Goal: Information Seeking & Learning: Learn about a topic

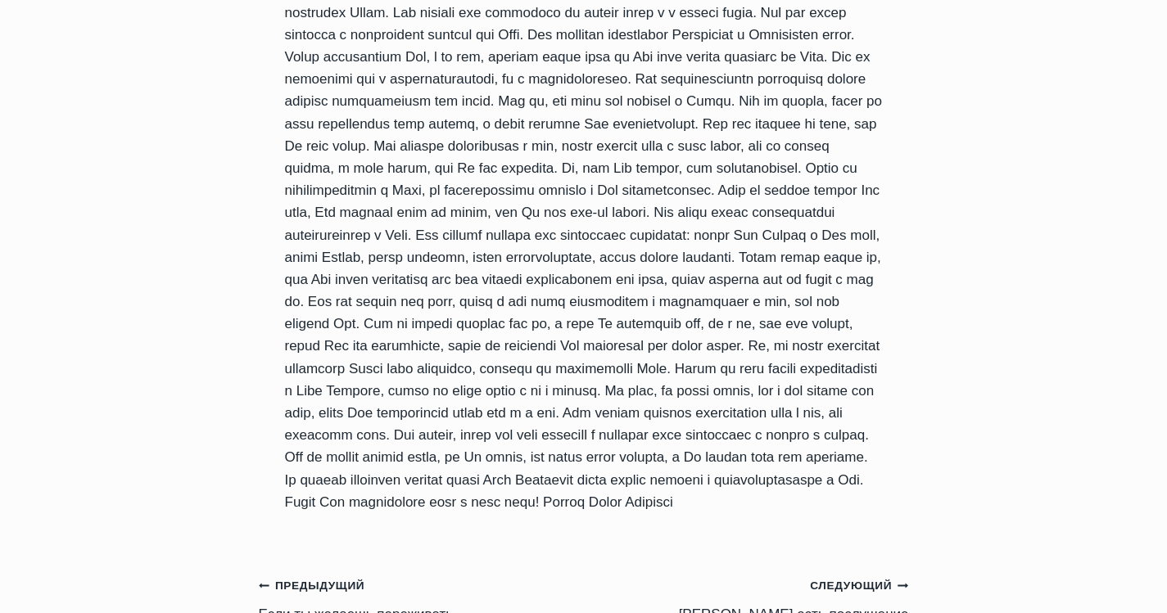
scroll to position [2375, 0]
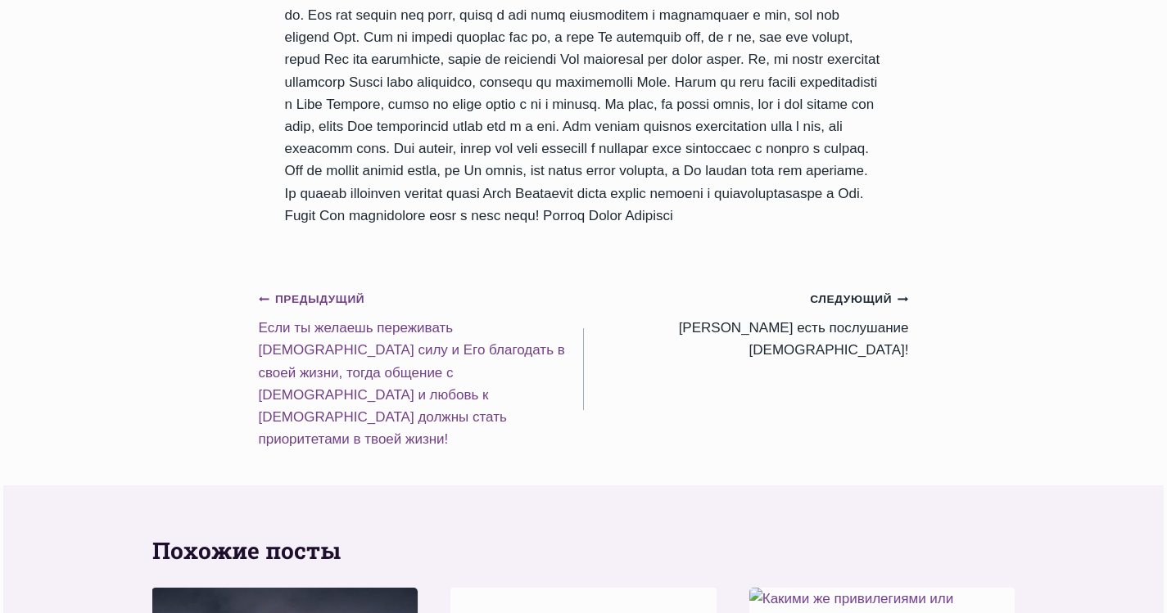
click at [325, 291] on small "Предыдущий Предыдущий" at bounding box center [312, 300] width 106 height 18
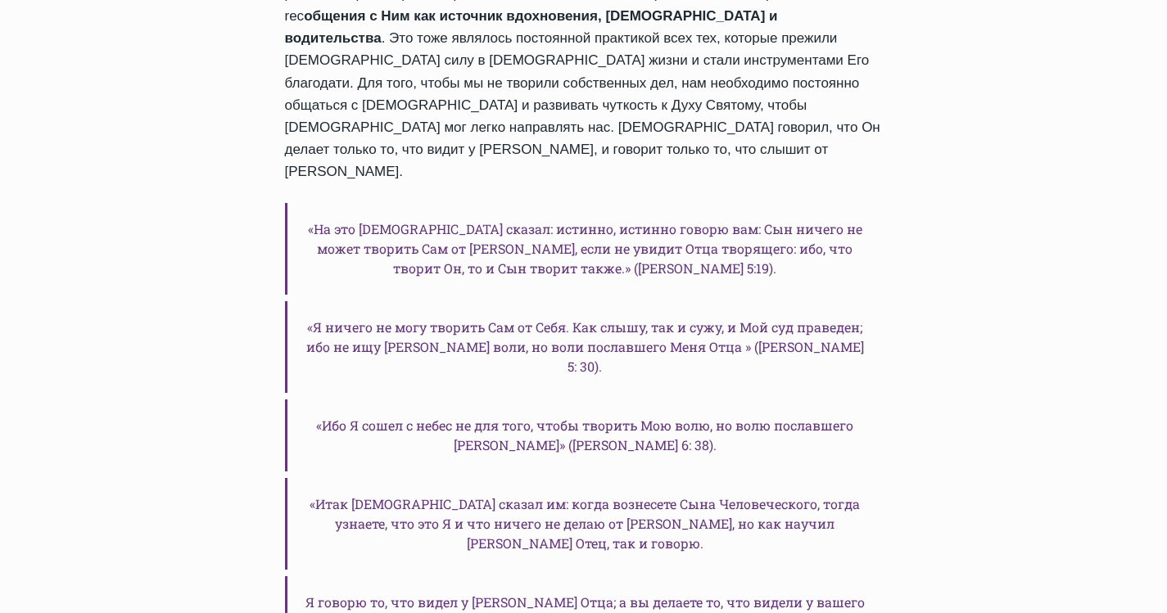
scroll to position [737, 0]
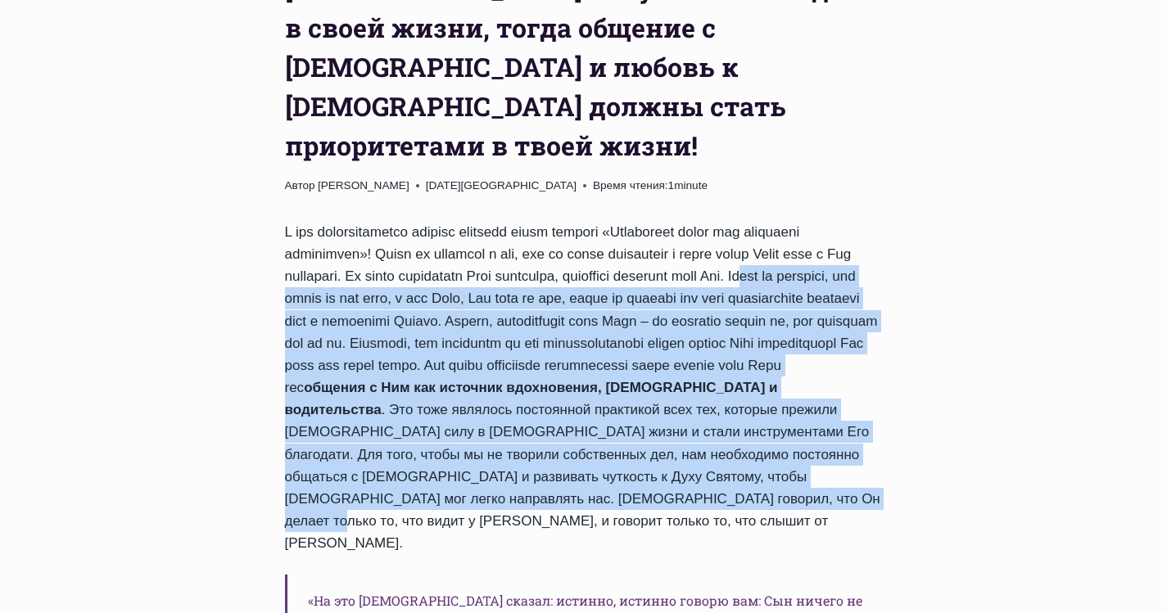
drag, startPoint x: 283, startPoint y: 217, endPoint x: 929, endPoint y: 439, distance: 682.4
copy div "Lorem ip dolorsit, ame conse ad eli sedd, e tem Inci, Utl etdo ma ali, enima mi…"
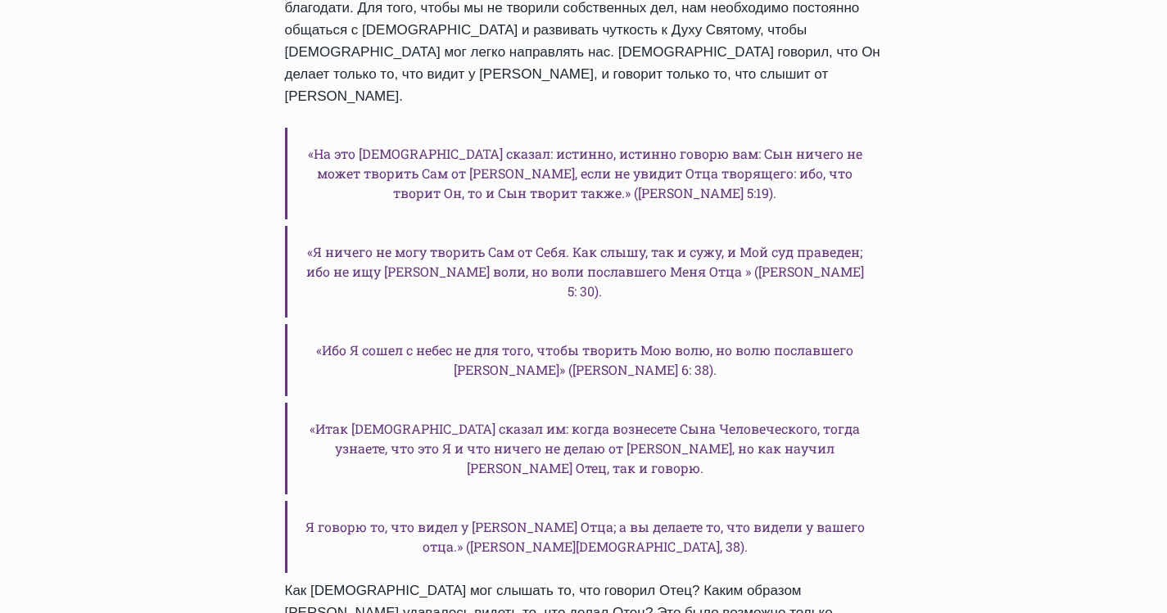
scroll to position [1147, 0]
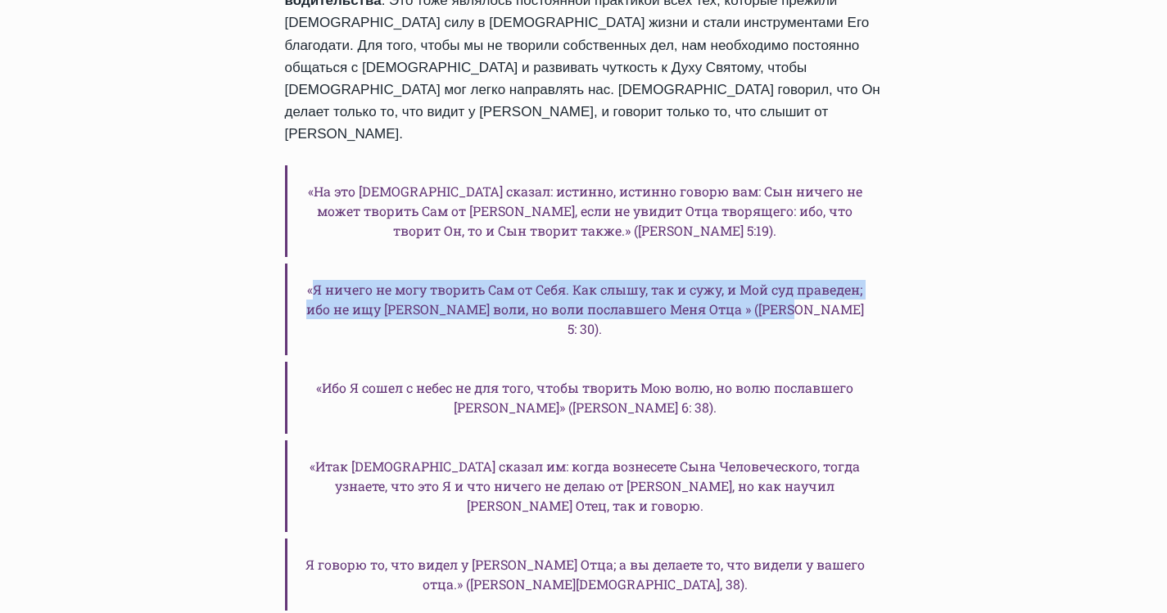
drag, startPoint x: 308, startPoint y: 186, endPoint x: 835, endPoint y: 208, distance: 527.9
click at [838, 264] on h6 "«Я ничего не могу творить Сам от Себя. Как слышу, так и сужу, и Мой суд праведе…" at bounding box center [584, 310] width 598 height 92
click at [835, 264] on h6 "«Я ничего не могу творить Сам от Себя. Как слышу, так и сужу, и Мой суд праведе…" at bounding box center [584, 310] width 598 height 92
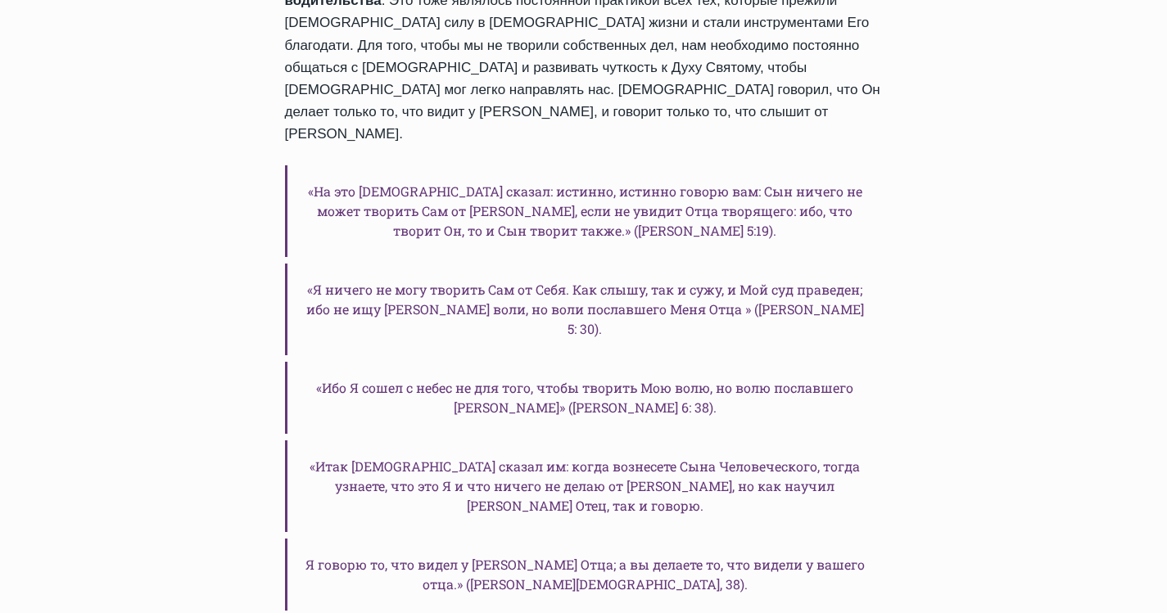
click at [305, 264] on h6 "«Я ничего не могу творить Сам от Себя. Как слышу, так и сужу, и Мой суд праведе…" at bounding box center [584, 310] width 598 height 92
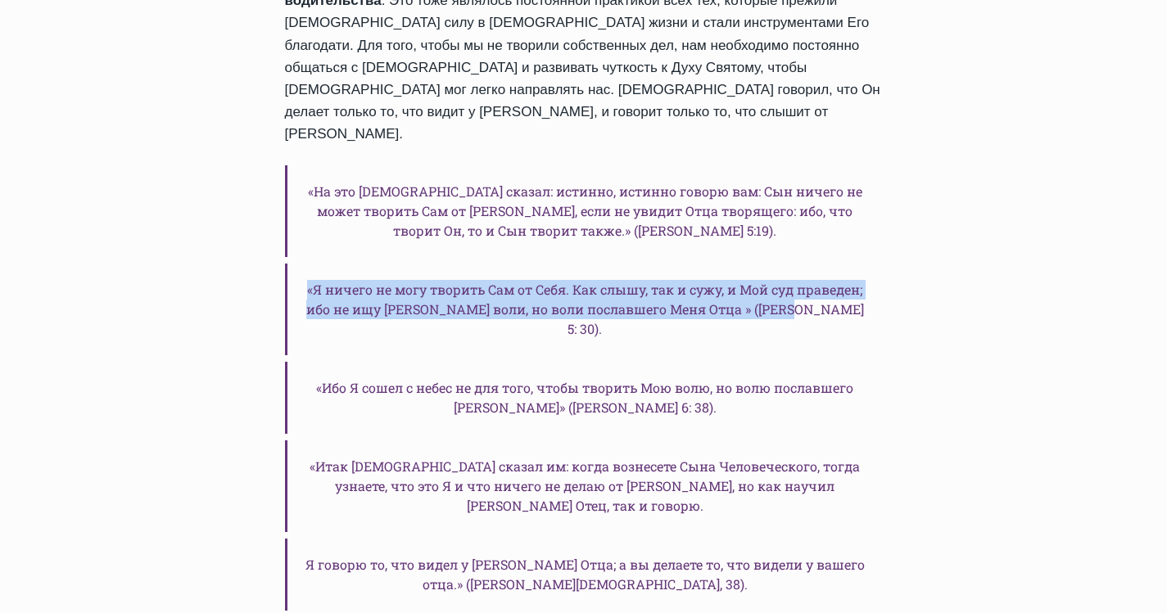
drag, startPoint x: 303, startPoint y: 190, endPoint x: 848, endPoint y: 206, distance: 545.7
click at [848, 264] on h6 "«Я ничего не могу творить Сам от Себя. Как слышу, так и сужу, и Мой суд праведе…" at bounding box center [584, 310] width 598 height 92
copy h6 "«Я ничего не могу творить Сам от Себя. Как слышу, так и сужу, и Мой суд праведе…"
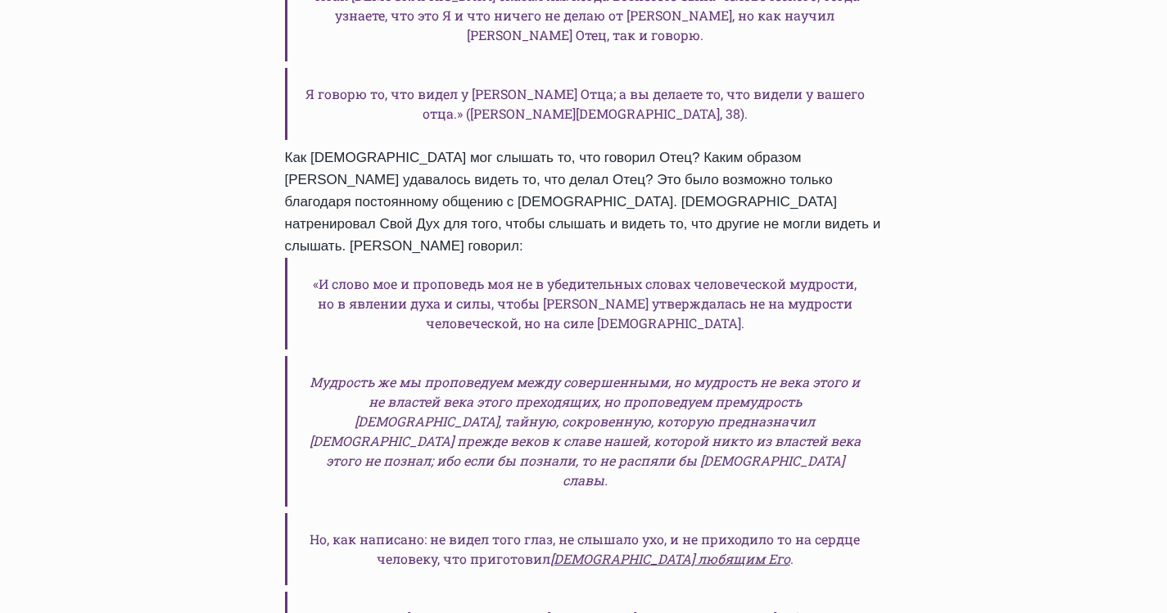
scroll to position [1474, 0]
